Goal: Information Seeking & Learning: Learn about a topic

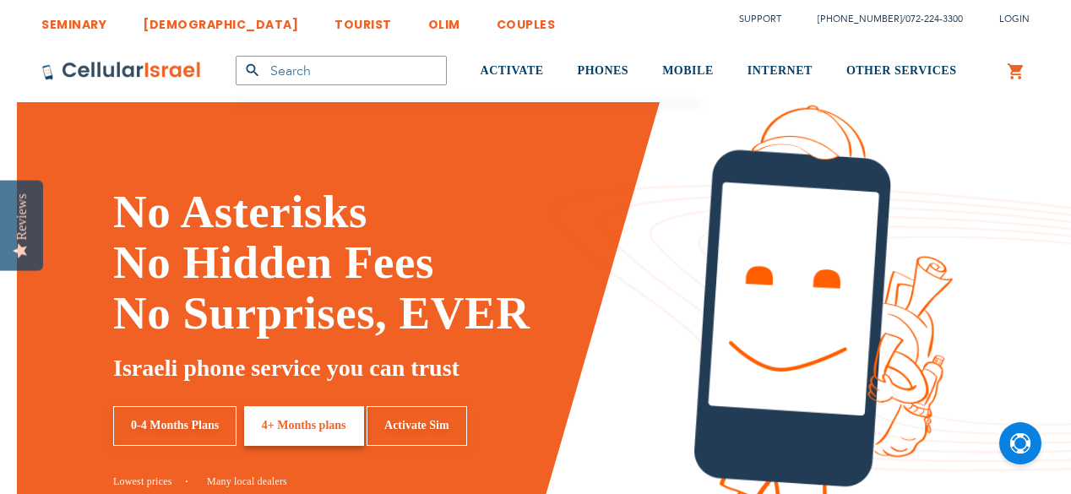
scroll to position [30, 0]
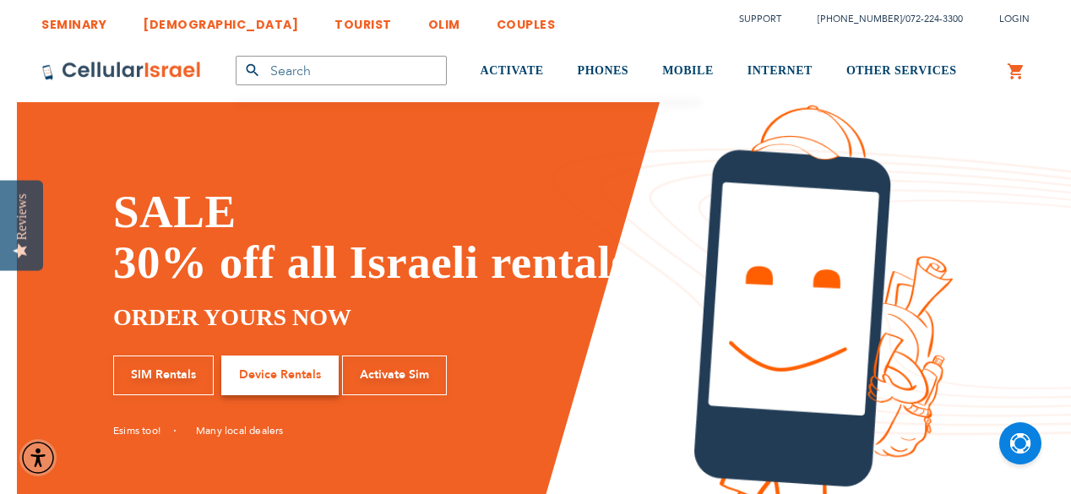
type input "pickup"
click at [171, 73] on img at bounding box center [121, 71] width 160 height 20
click at [308, 69] on input "text" at bounding box center [341, 71] width 211 height 30
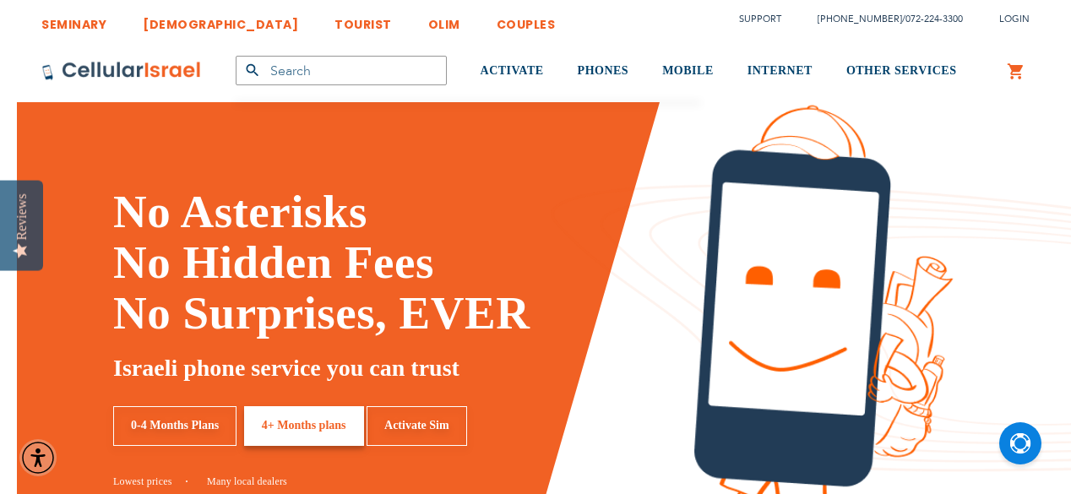
type input "d"
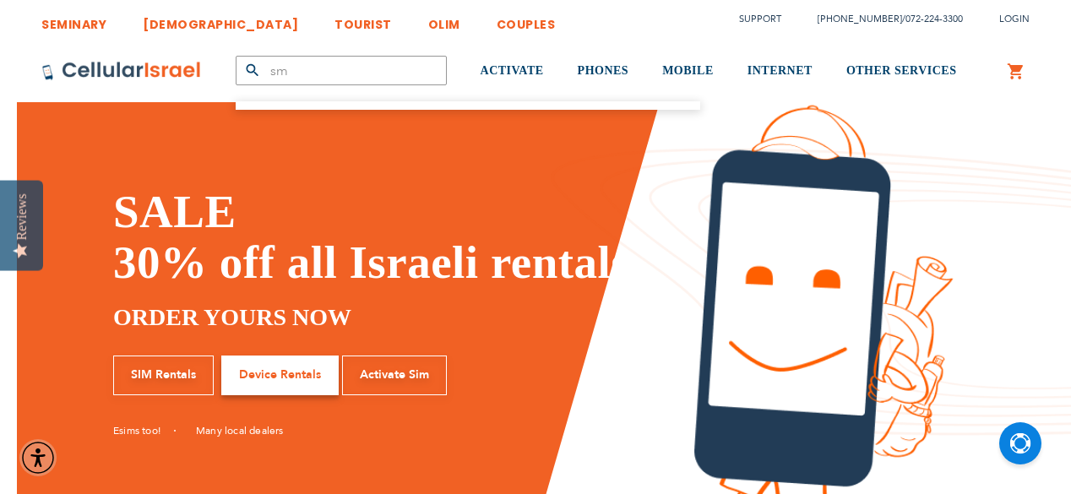
type input "s"
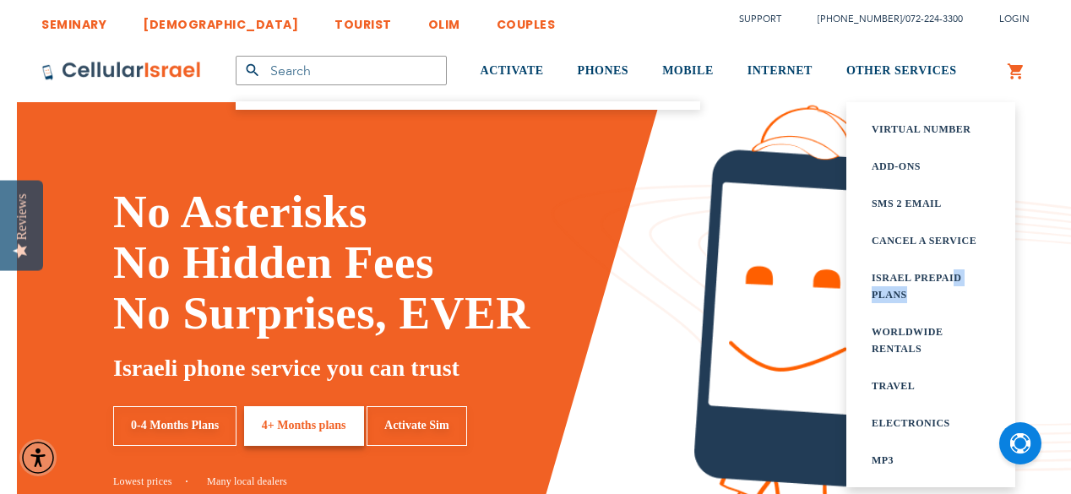
drag, startPoint x: 968, startPoint y: 276, endPoint x: 918, endPoint y: 241, distance: 61.8
click at [967, 294] on ul "Virtual Number Add-ons SMS 2 Email Cancel a service Israel prepaid plans WORLDW…" at bounding box center [930, 295] width 118 height 348
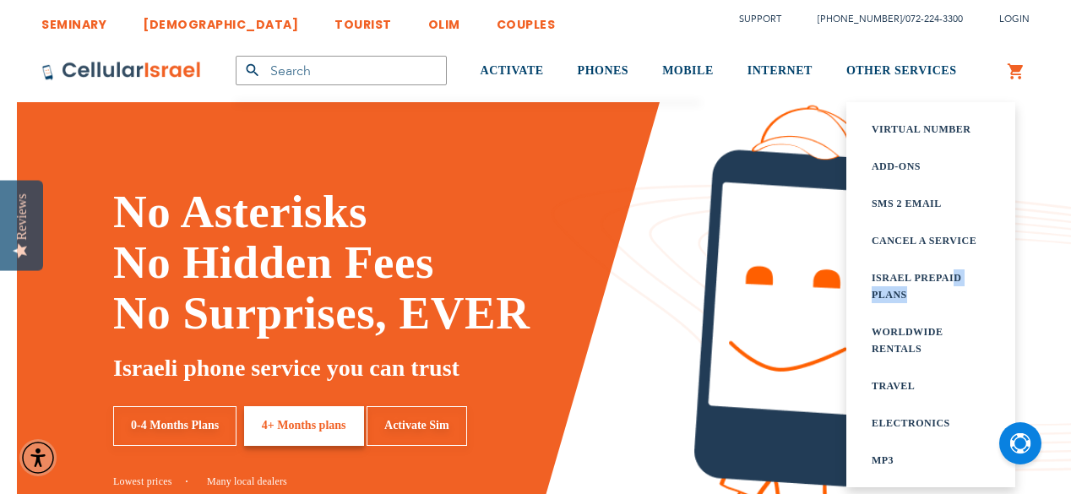
click at [908, 208] on link "SMS 2 Email" at bounding box center [930, 203] width 118 height 17
